Goal: Task Accomplishment & Management: Complete application form

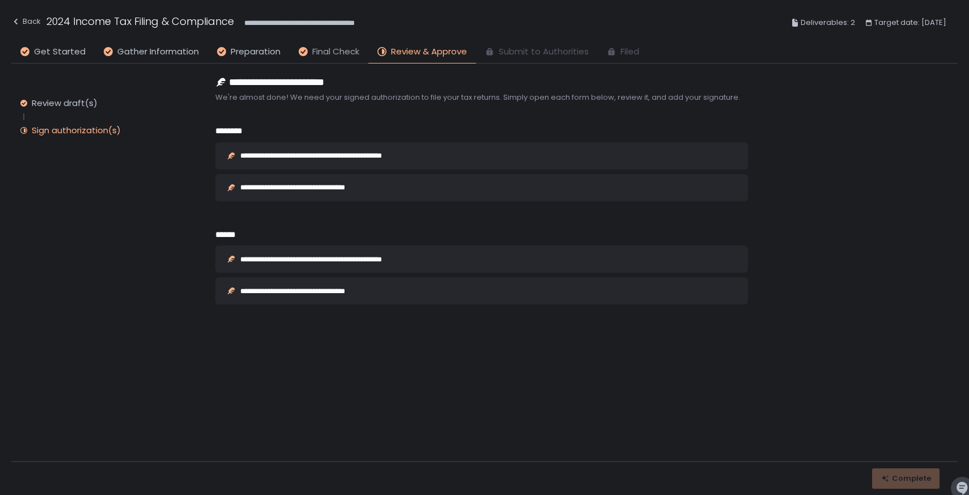
click at [334, 48] on span "Final Check" at bounding box center [335, 51] width 47 height 13
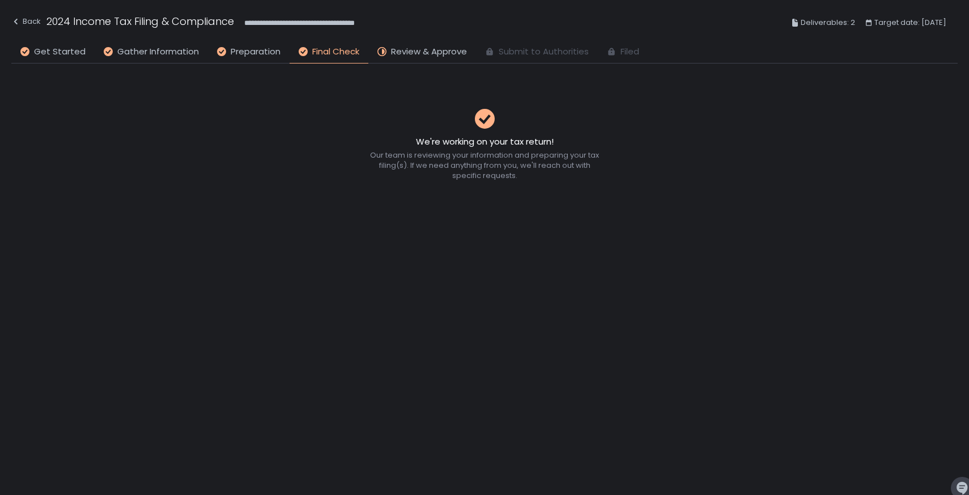
click at [347, 53] on span "Final Check" at bounding box center [335, 51] width 47 height 13
click at [444, 61] on li "Review & Approve" at bounding box center [422, 54] width 108 height 18
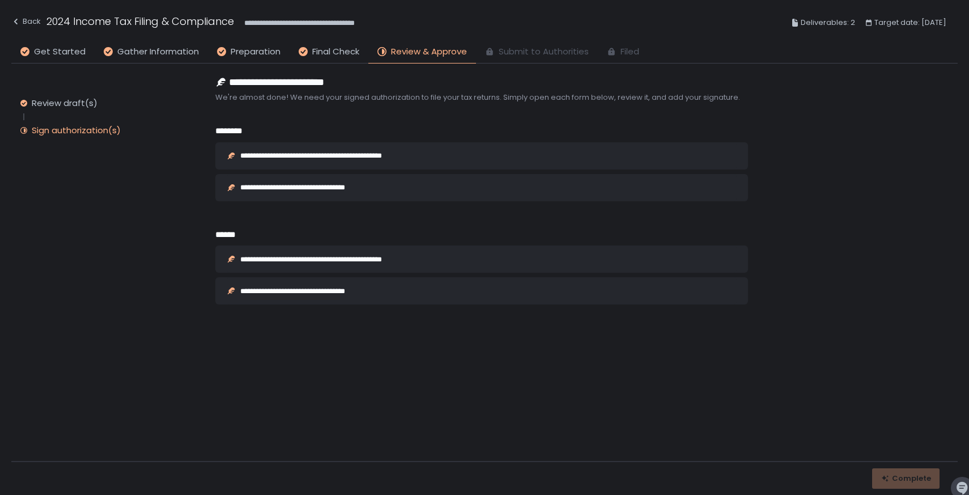
click at [533, 52] on span "Submit to Authorities" at bounding box center [544, 51] width 90 height 13
click at [629, 52] on span "Filed" at bounding box center [630, 51] width 19 height 13
click at [328, 55] on span "Final Check" at bounding box center [335, 51] width 47 height 13
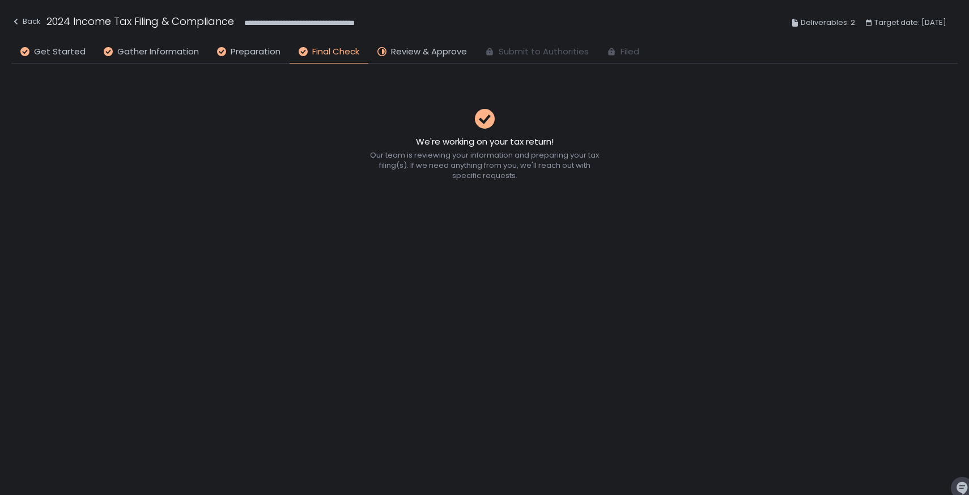
click at [423, 60] on li "Review & Approve" at bounding box center [422, 54] width 108 height 18
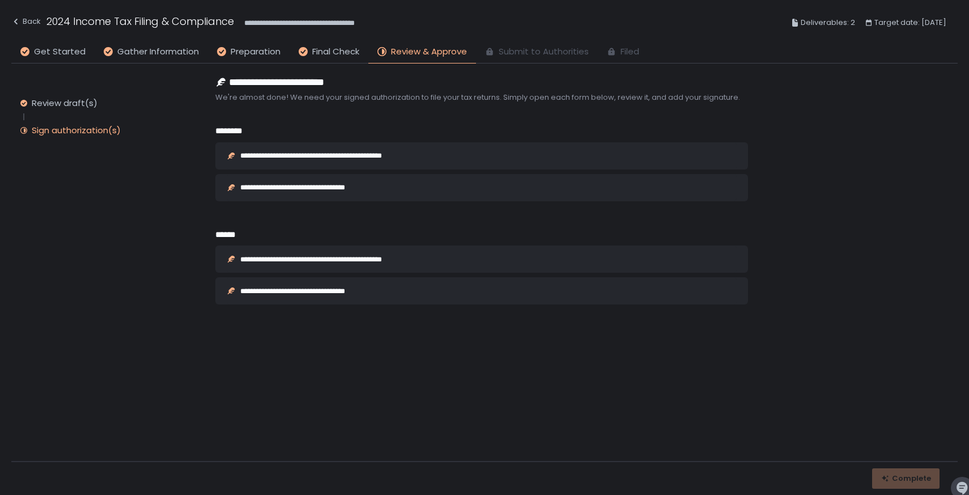
click at [430, 155] on div "**********" at bounding box center [461, 155] width 469 height 9
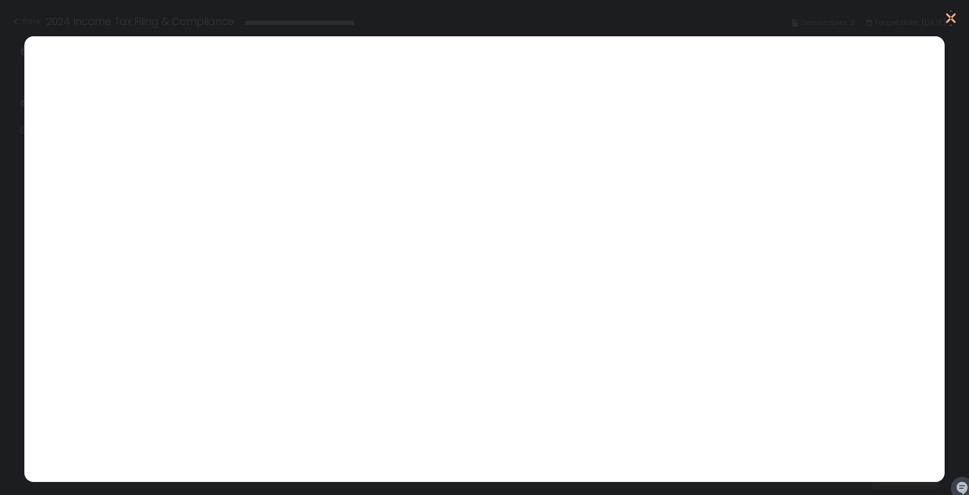
click at [952, 17] on icon "button" at bounding box center [951, 18] width 10 height 18
